Goal: Browse casually

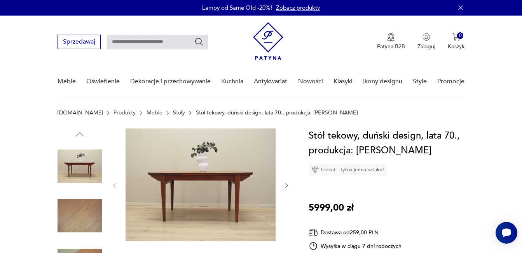
click at [286, 183] on icon "button" at bounding box center [286, 185] width 2 height 5
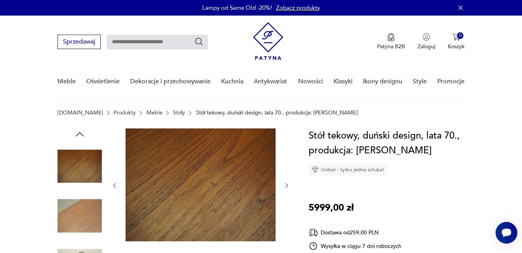
click at [286, 183] on icon "button" at bounding box center [286, 185] width 2 height 5
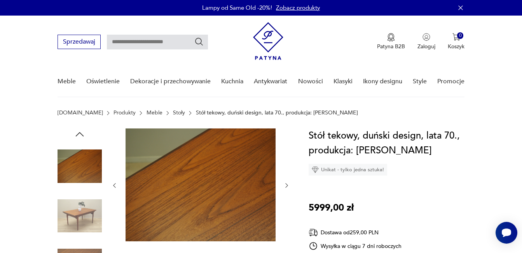
click at [286, 185] on icon "button" at bounding box center [286, 185] width 7 height 7
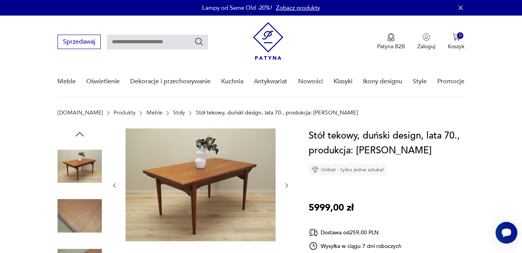
click at [286, 185] on icon "button" at bounding box center [286, 185] width 7 height 7
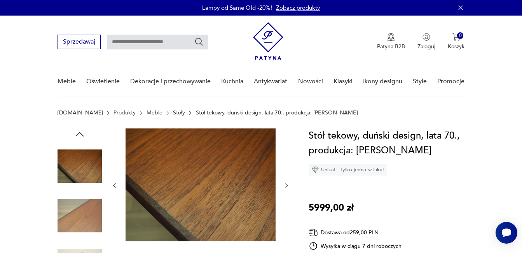
click at [285, 185] on icon "button" at bounding box center [286, 185] width 7 height 7
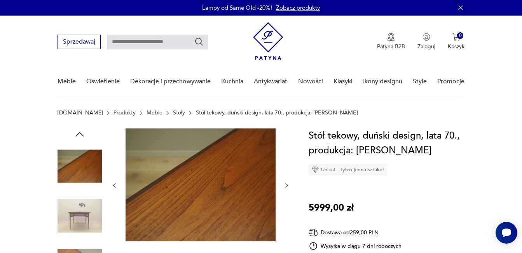
click at [285, 185] on icon "button" at bounding box center [286, 185] width 7 height 7
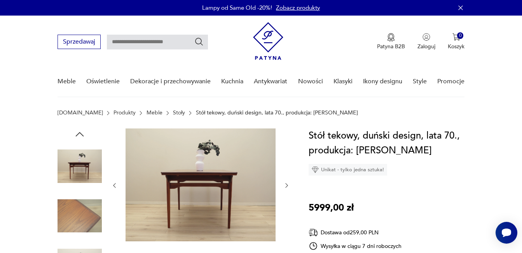
click at [285, 185] on icon "button" at bounding box center [286, 185] width 7 height 7
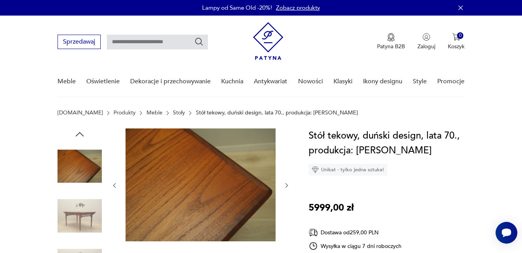
click at [285, 185] on icon "button" at bounding box center [286, 185] width 7 height 7
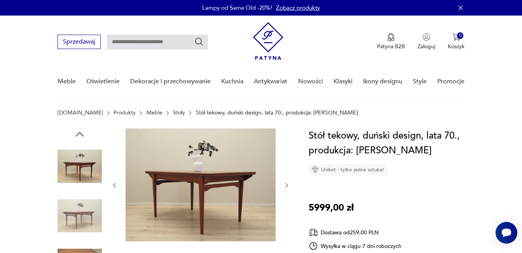
click at [285, 185] on icon "button" at bounding box center [286, 185] width 7 height 7
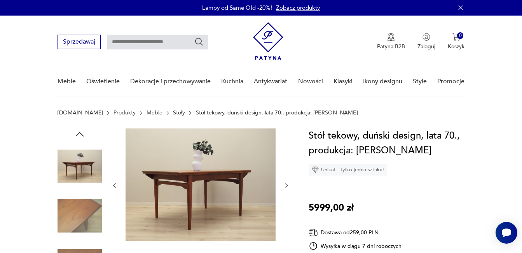
click at [285, 185] on icon "button" at bounding box center [286, 185] width 7 height 7
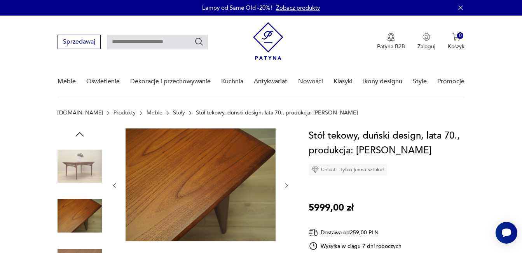
click at [285, 185] on icon "button" at bounding box center [286, 185] width 7 height 7
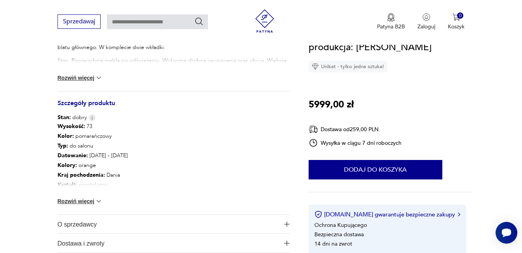
scroll to position [389, 0]
